Goal: Information Seeking & Learning: Learn about a topic

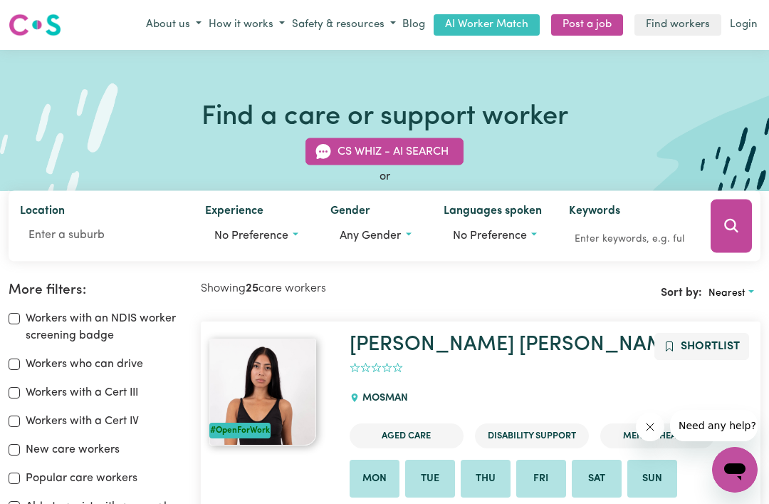
click at [275, 246] on button "No preference" at bounding box center [256, 235] width 103 height 27
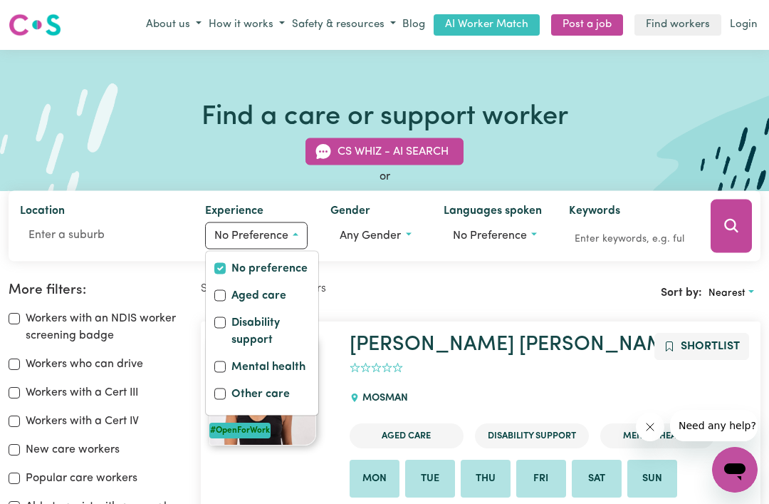
click at [243, 334] on label "Disability support" at bounding box center [271, 331] width 78 height 37
click at [226, 328] on input "Disability support" at bounding box center [219, 321] width 11 height 11
checkbox input "true"
checkbox input "false"
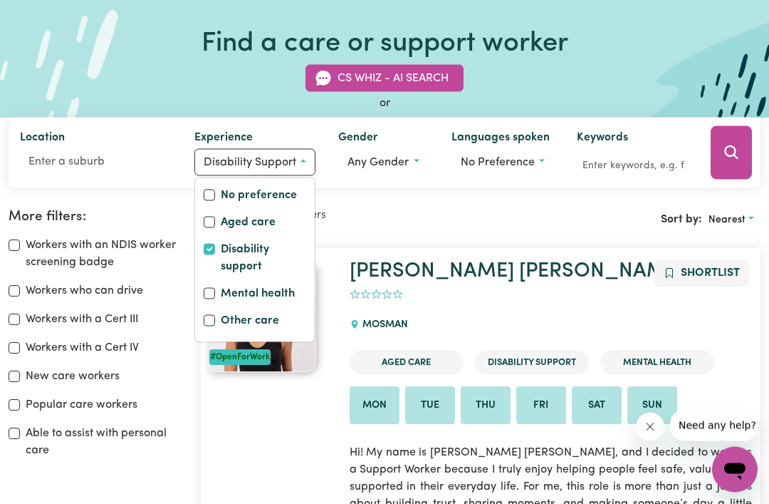
scroll to position [74, 0]
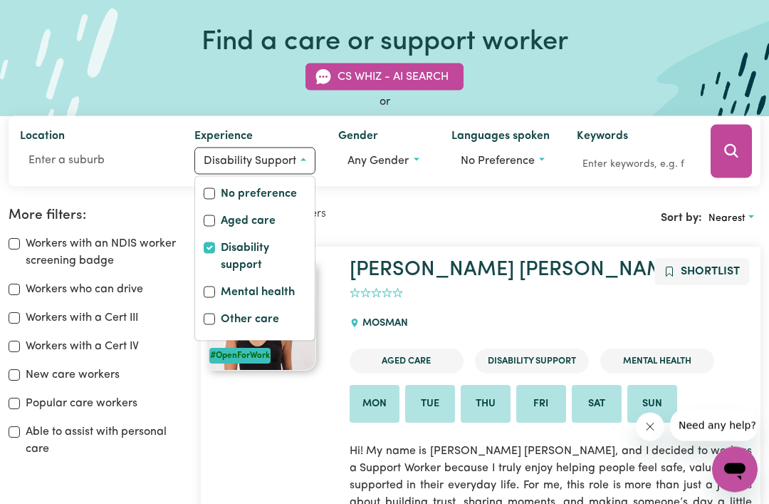
click at [18, 435] on input "Able to assist with personal care" at bounding box center [14, 432] width 11 height 11
checkbox input "true"
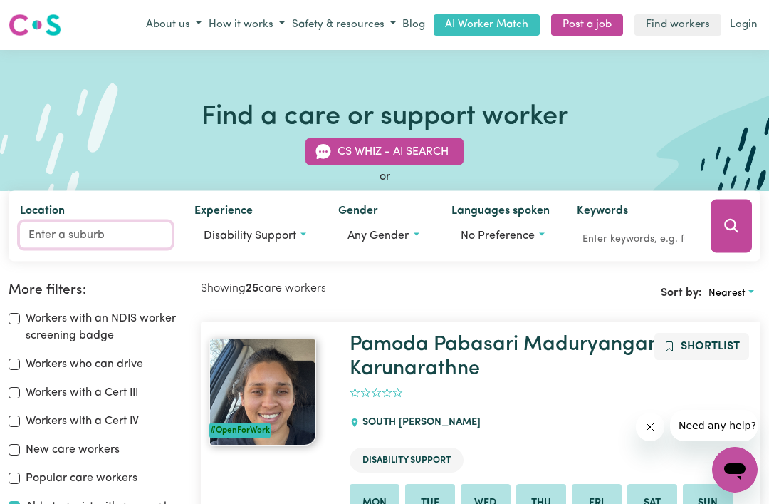
click at [90, 235] on input "Location" at bounding box center [96, 235] width 152 height 26
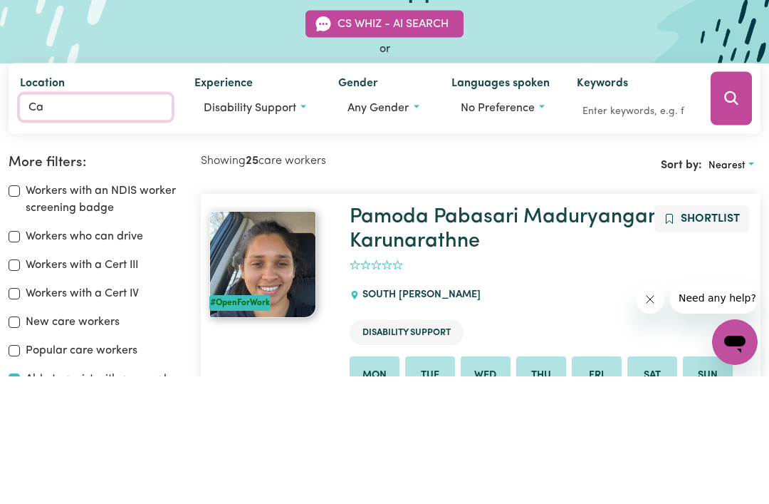
type input "Car"
type input "CarABAN, [GEOGRAPHIC_DATA], 6041"
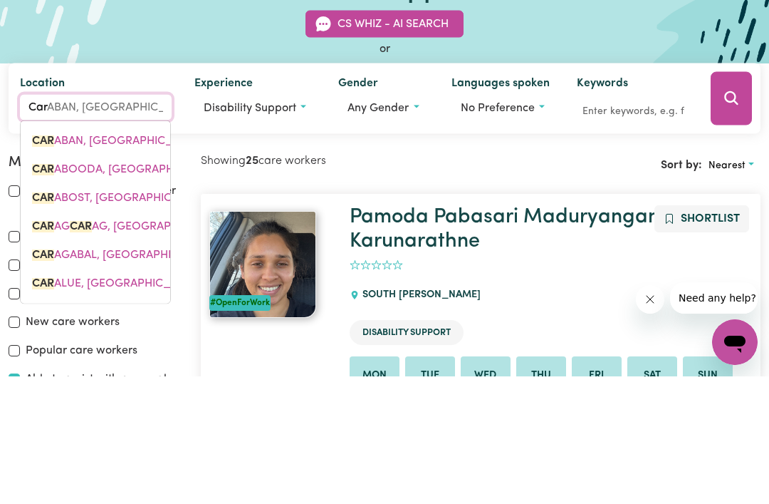
type input "[PERSON_NAME]"
type input "CariNA, [GEOGRAPHIC_DATA], 4152"
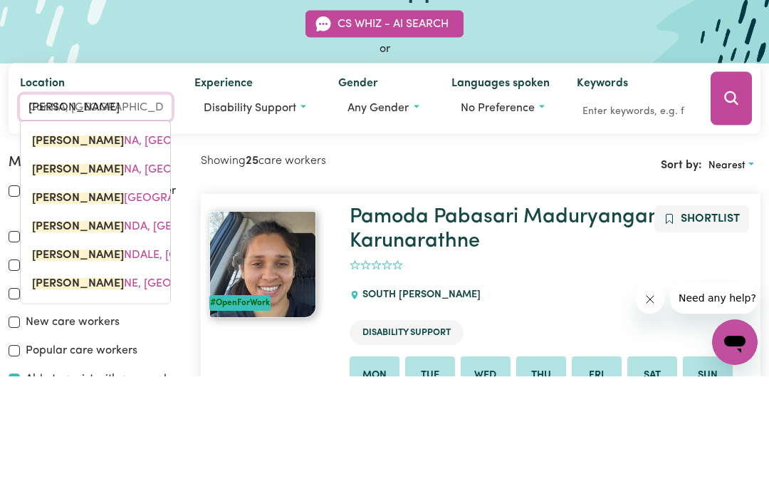
type input "[PERSON_NAME]"
type input "CarinA, [GEOGRAPHIC_DATA], 4152"
type input "Carind"
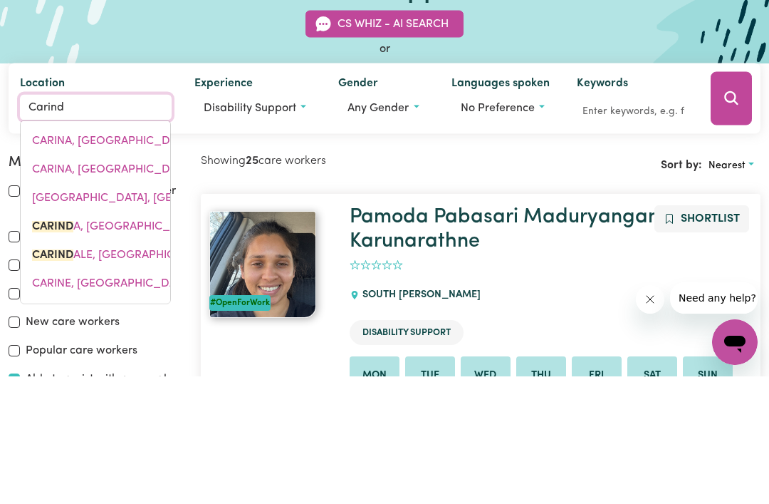
type input "CarindA, [GEOGRAPHIC_DATA], 2831"
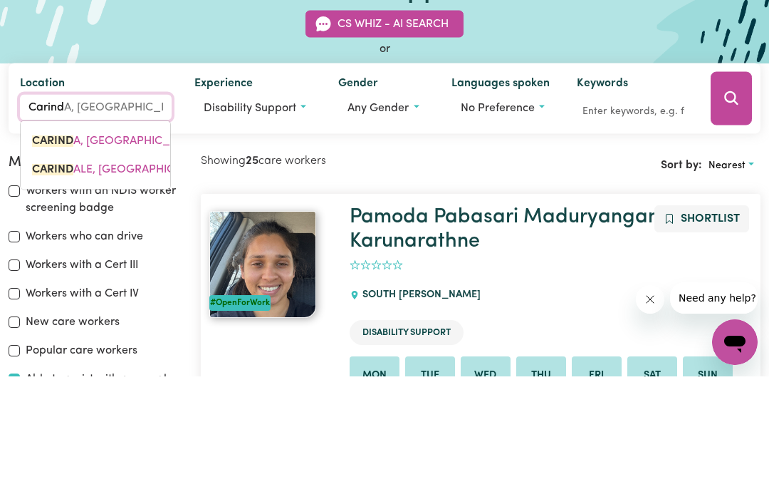
type input "Carinda"
type input "[PERSON_NAME], [GEOGRAPHIC_DATA], 2831"
click at [152, 291] on span "CARINDA LE, [GEOGRAPHIC_DATA], 4152" at bounding box center [188, 296] width 313 height 11
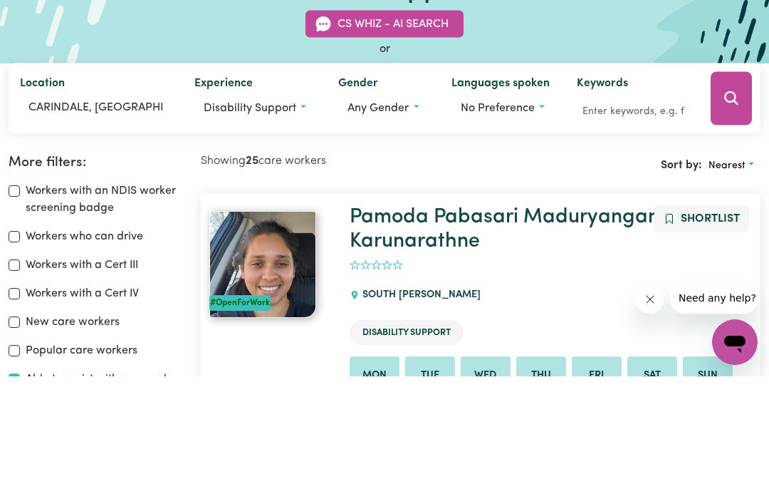
scroll to position [128, 0]
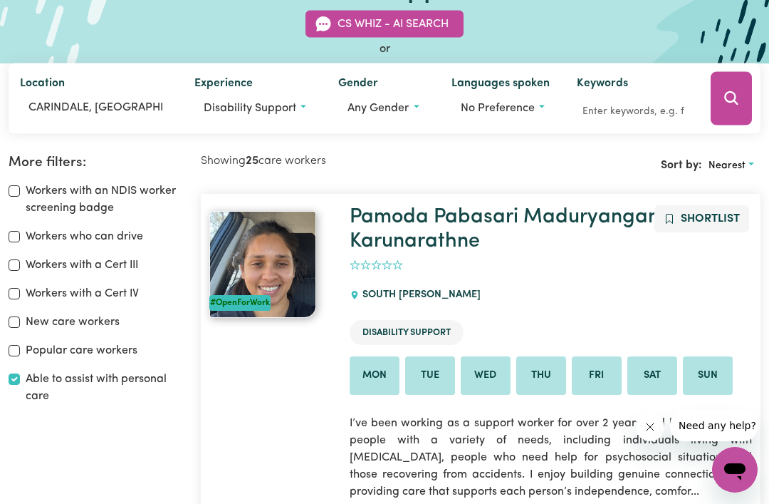
click at [735, 98] on icon "Search" at bounding box center [732, 98] width 14 height 14
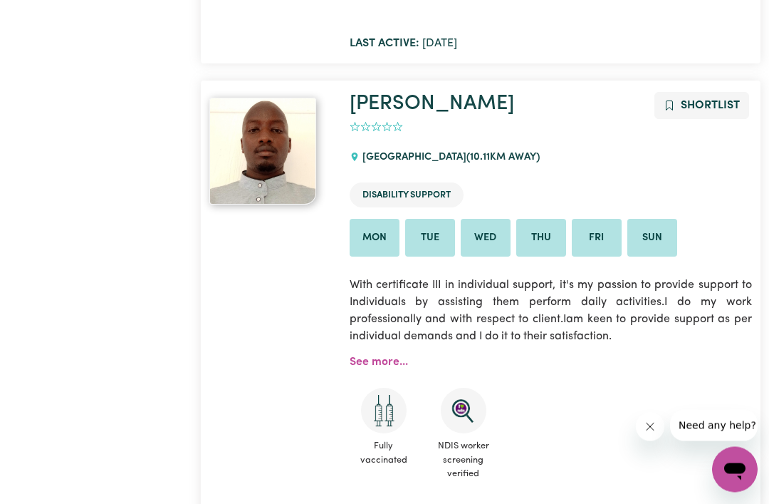
scroll to position [7623, 0]
